Goal: Information Seeking & Learning: Find specific page/section

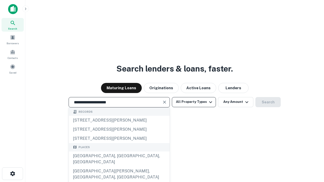
click at [119, 167] on div "[GEOGRAPHIC_DATA], [GEOGRAPHIC_DATA], [GEOGRAPHIC_DATA]" at bounding box center [119, 159] width 101 height 15
click at [194, 102] on button "All Property Types" at bounding box center [194, 102] width 44 height 10
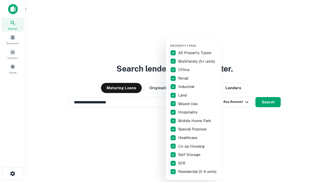
type input "**********"
click at [198, 43] on button "button" at bounding box center [198, 43] width 56 height 0
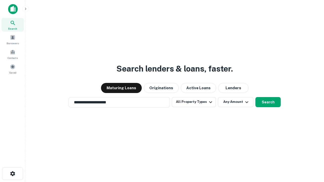
scroll to position [8, 0]
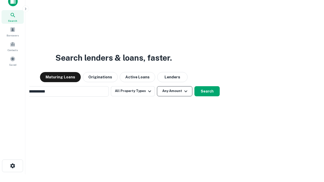
click at [157, 86] on button "Any Amount" at bounding box center [174, 91] width 35 height 10
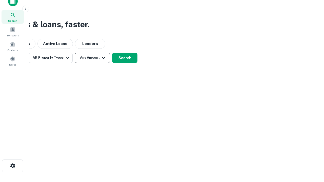
scroll to position [8, 0]
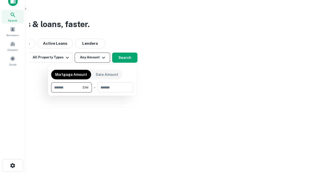
type input "*******"
click at [92, 93] on button "button" at bounding box center [92, 93] width 83 height 0
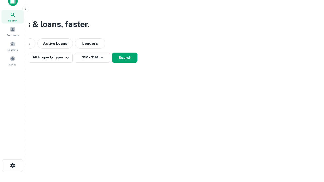
scroll to position [8, 0]
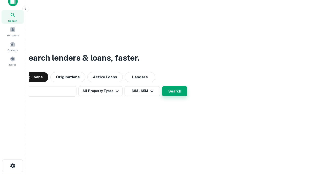
click at [175, 91] on button "Search" at bounding box center [174, 91] width 25 height 10
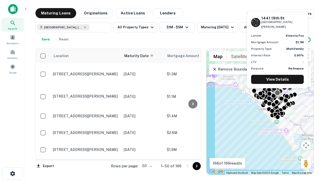
click at [146, 166] on body "Search Borrowers Contacts Saved Maturing Loans Originations Active Loans Lender…" at bounding box center [162, 91] width 324 height 182
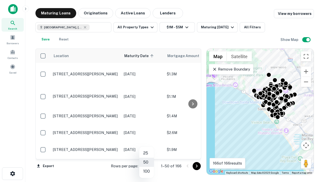
click at [147, 153] on li "25" at bounding box center [146, 153] width 15 height 9
